Goal: Obtain resource: Download file/media

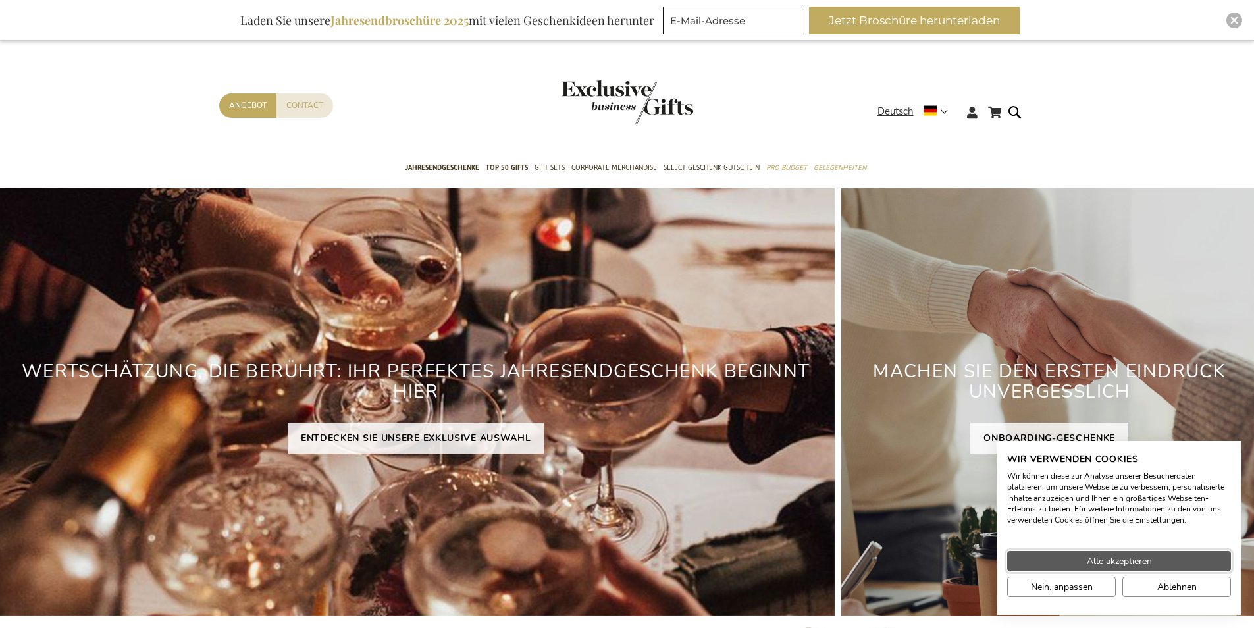
click at [1127, 560] on span "Alle akzeptieren" at bounding box center [1119, 561] width 65 height 14
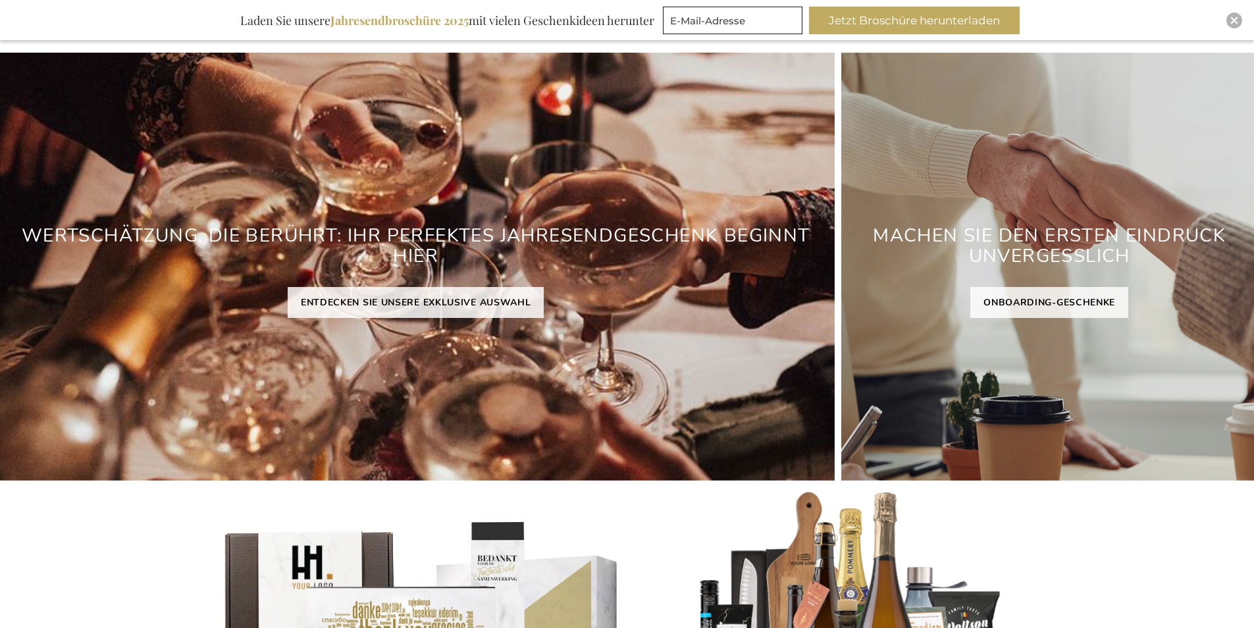
scroll to position [263, 0]
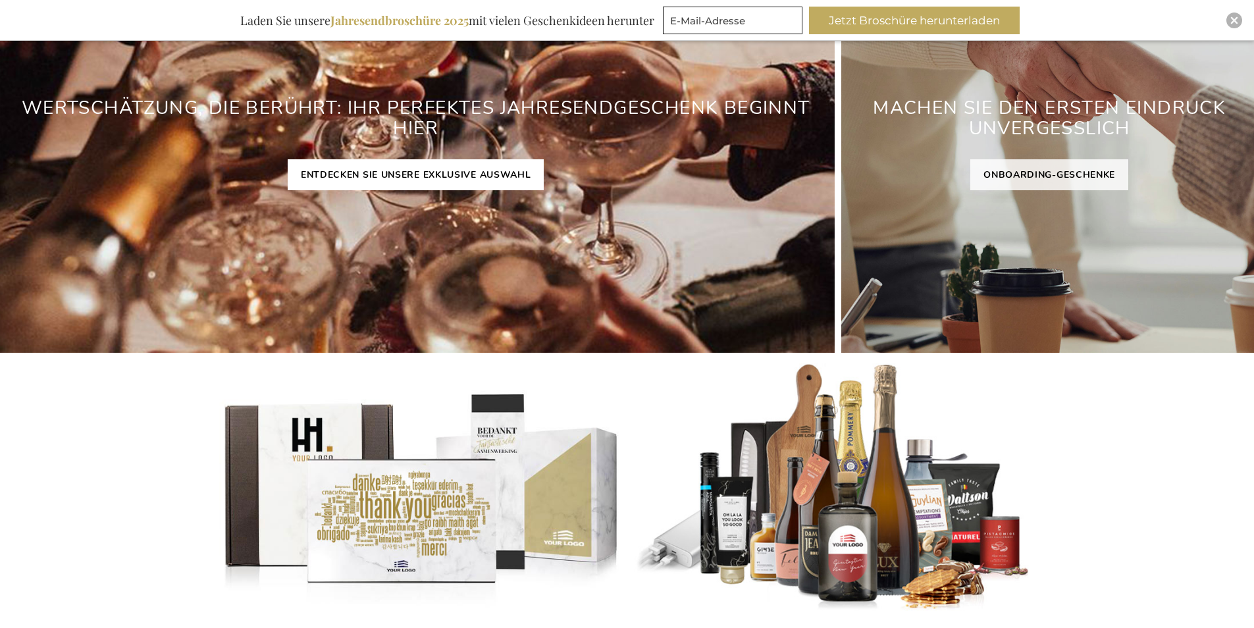
click at [327, 176] on link "ENTDECKEN SIE UNSERE EXKLUSIVE AUSWAHL" at bounding box center [416, 174] width 257 height 31
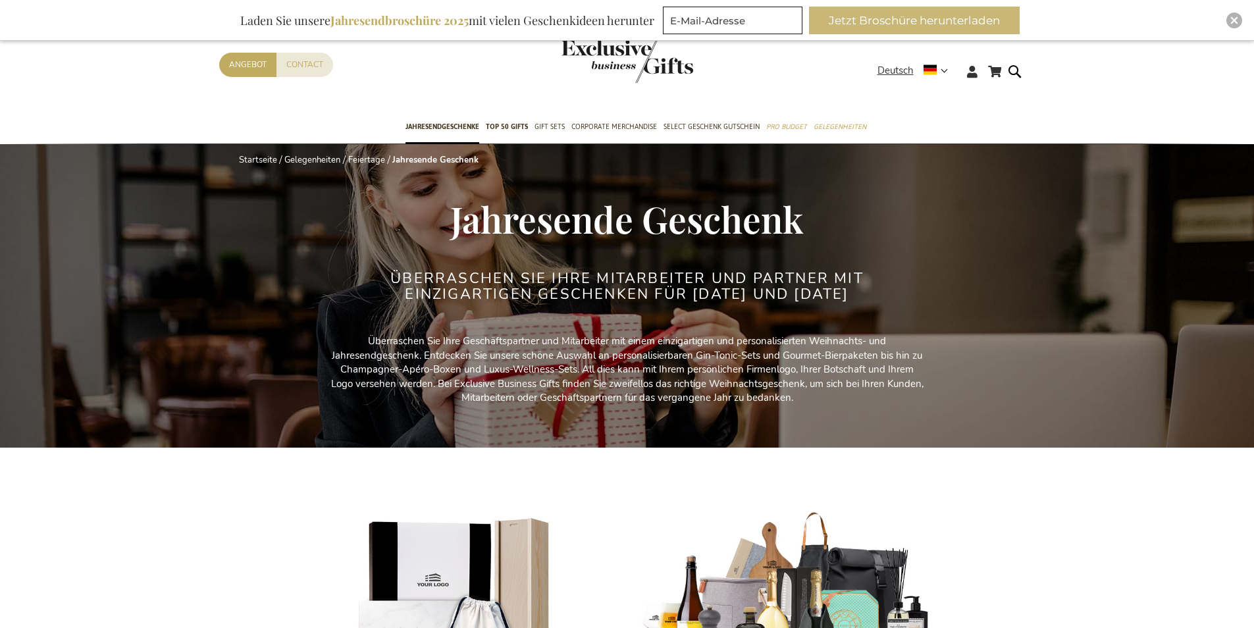
click at [967, 24] on button "Jetzt Broschüre herunterladen" at bounding box center [914, 21] width 211 height 28
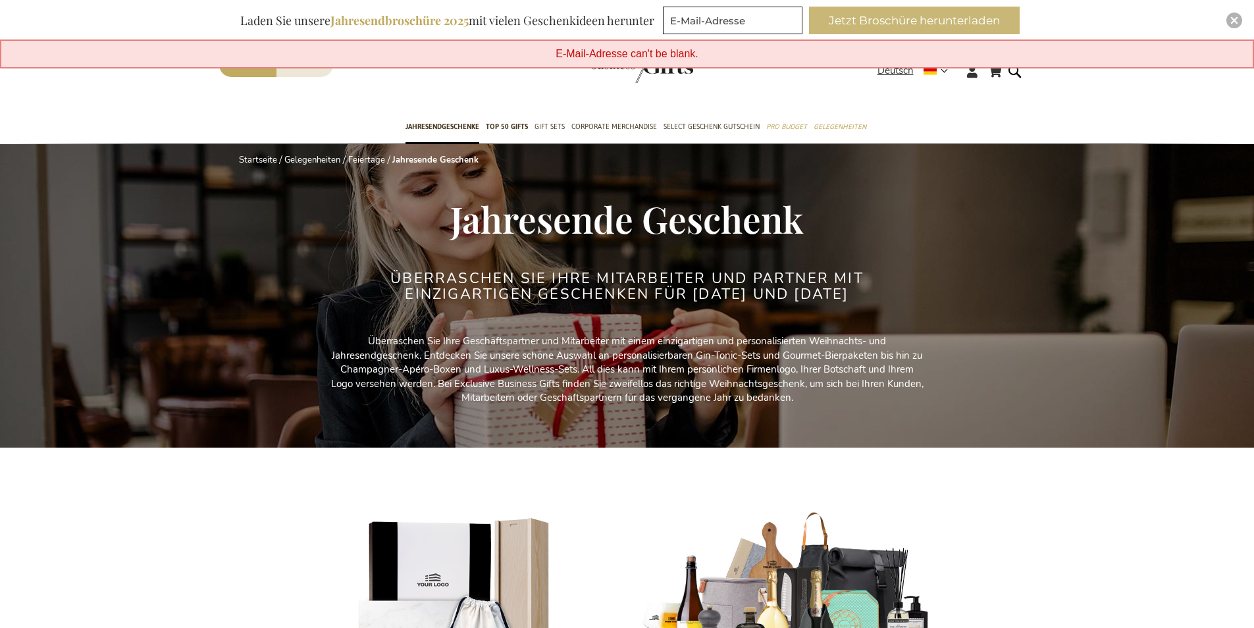
click at [921, 17] on button "Jetzt Broschüre herunterladen" at bounding box center [914, 21] width 211 height 28
click at [855, 13] on button "Jetzt Broschüre herunterladen" at bounding box center [914, 21] width 211 height 28
